Goal: Find specific fact

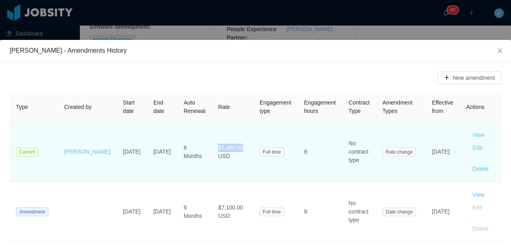
drag, startPoint x: 219, startPoint y: 143, endPoint x: 192, endPoint y: 144, distance: 27.2
click at [211, 144] on td "$7,480.50 USD" at bounding box center [231, 152] width 41 height 60
copy span "$7,480.50"
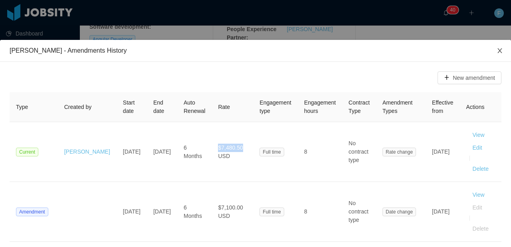
click at [496, 53] on icon "icon: close" at bounding box center [499, 50] width 6 height 6
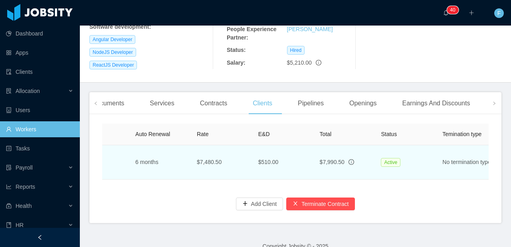
scroll to position [0, 339]
